Goal: Information Seeking & Learning: Learn about a topic

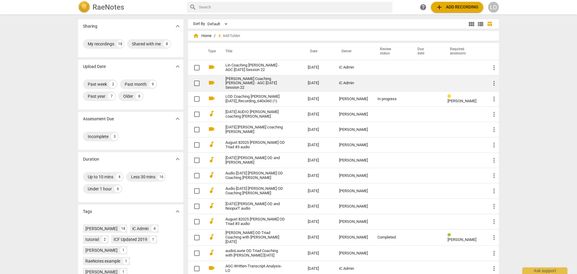
click at [233, 80] on link "[PERSON_NAME] Coaching [PERSON_NAME] - AGC [DATE] Session 22" at bounding box center [255, 84] width 61 height 14
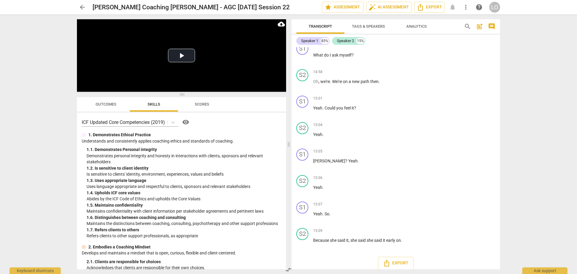
scroll to position [1201, 0]
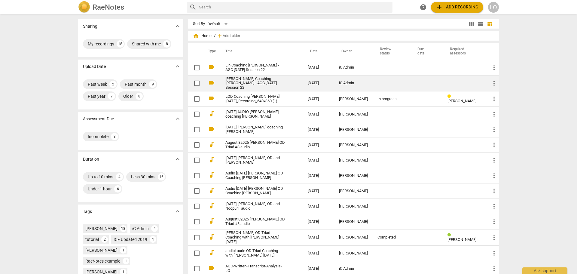
click at [240, 83] on link "[PERSON_NAME] Coaching [PERSON_NAME] - AGC [DATE] Session 22" at bounding box center [255, 84] width 61 height 14
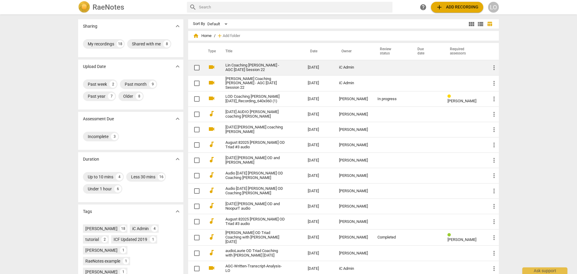
click at [236, 65] on link "Lin Coaching [PERSON_NAME] - AGC [DATE] Session 22" at bounding box center [255, 67] width 61 height 9
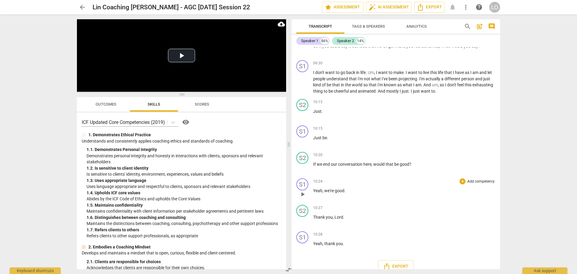
scroll to position [808, 0]
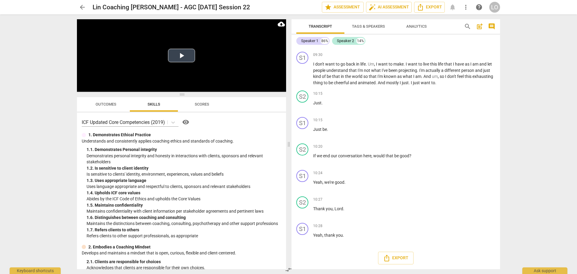
click at [182, 52] on button "Play Video" at bounding box center [181, 56] width 27 height 14
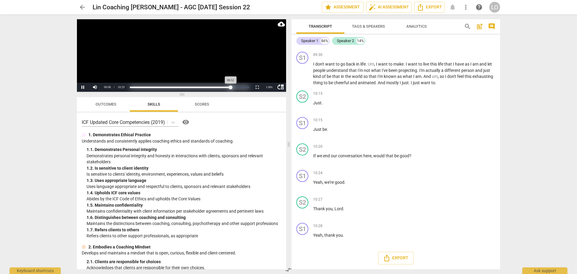
drag, startPoint x: 130, startPoint y: 85, endPoint x: 231, endPoint y: 85, distance: 100.6
click at [231, 86] on div "Progress : 84.63%" at bounding box center [180, 87] width 101 height 2
